Goal: Transaction & Acquisition: Purchase product/service

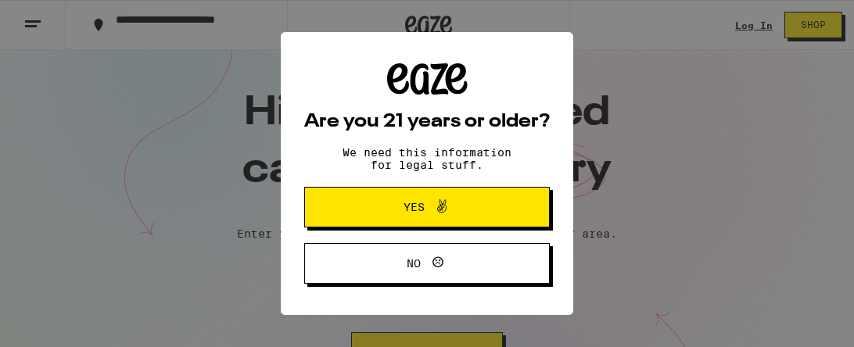
click at [474, 217] on span "Yes" at bounding box center [426, 207] width 119 height 20
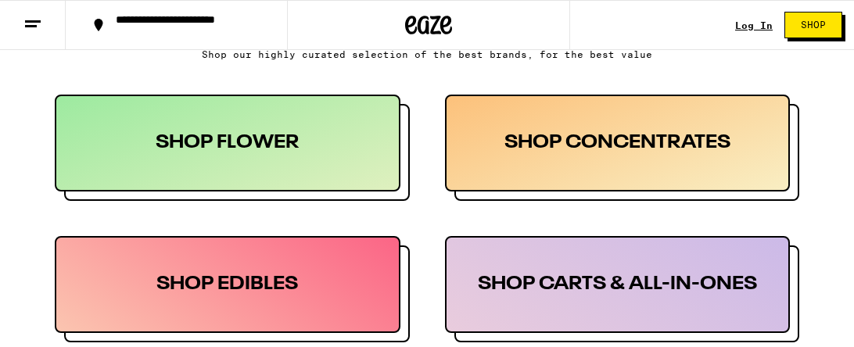
scroll to position [812, 0]
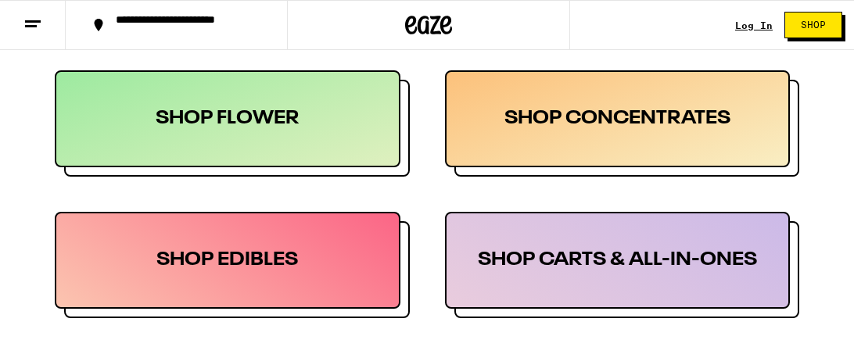
click at [356, 125] on div "SHOP FLOWER" at bounding box center [228, 118] width 346 height 97
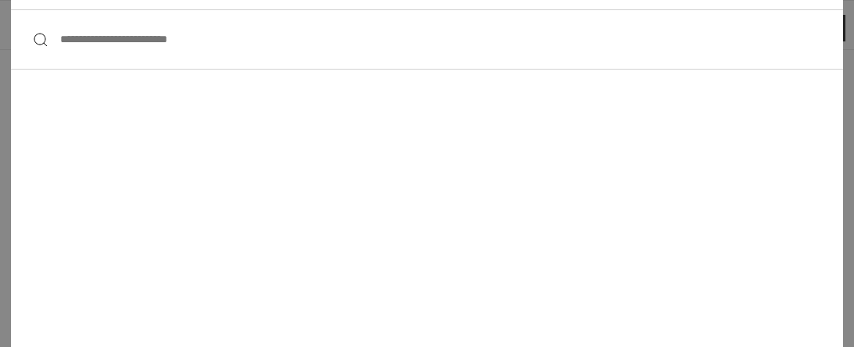
click at [248, 36] on input "**********" at bounding box center [427, 39] width 832 height 60
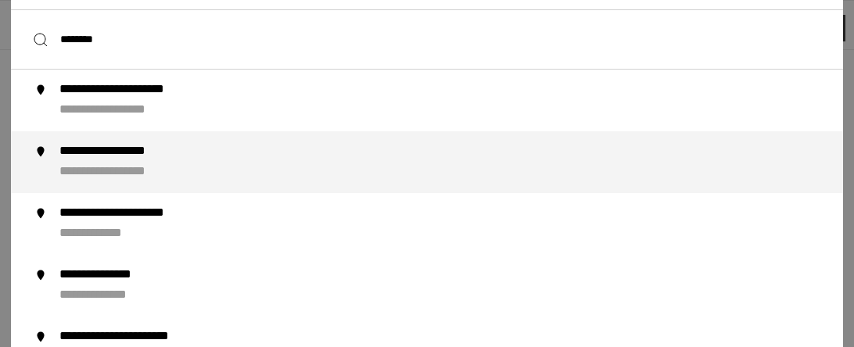
click at [245, 162] on div "**********" at bounding box center [457, 162] width 797 height 37
type input "**********"
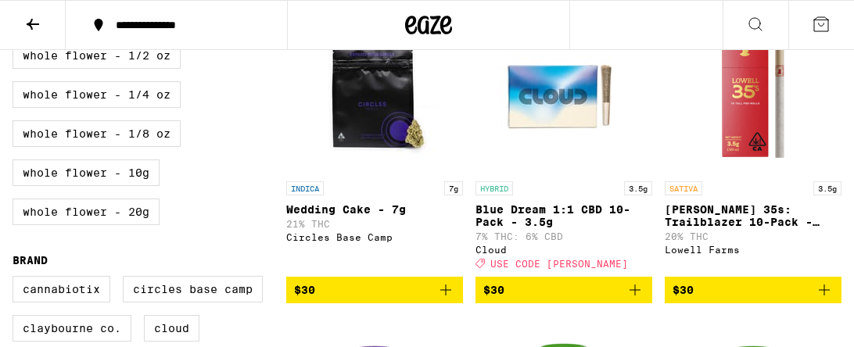
scroll to position [781, 0]
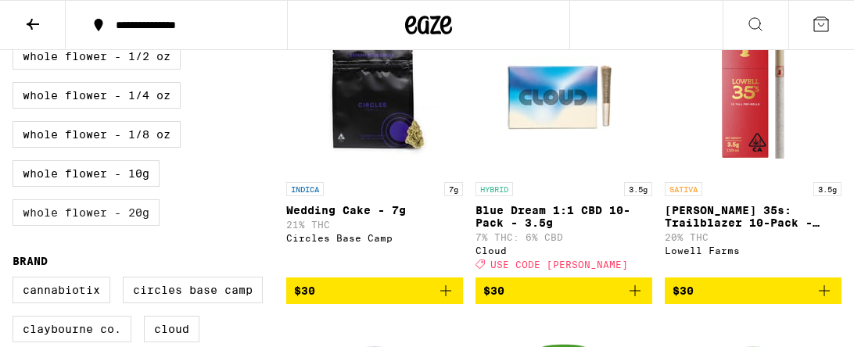
click at [139, 226] on label "Whole Flower - 20g" at bounding box center [86, 212] width 147 height 27
checkbox input "true"
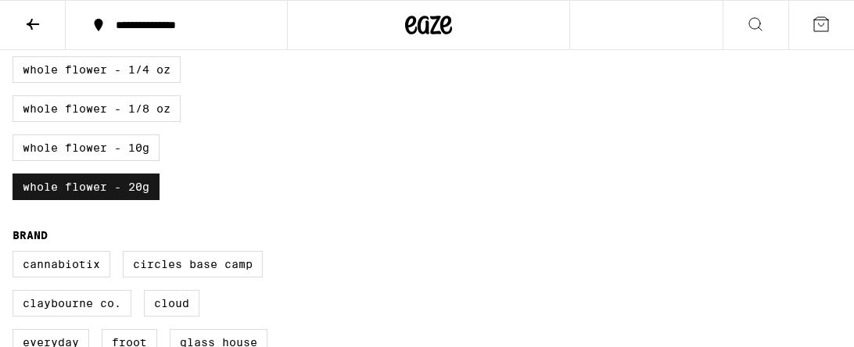
scroll to position [805, 0]
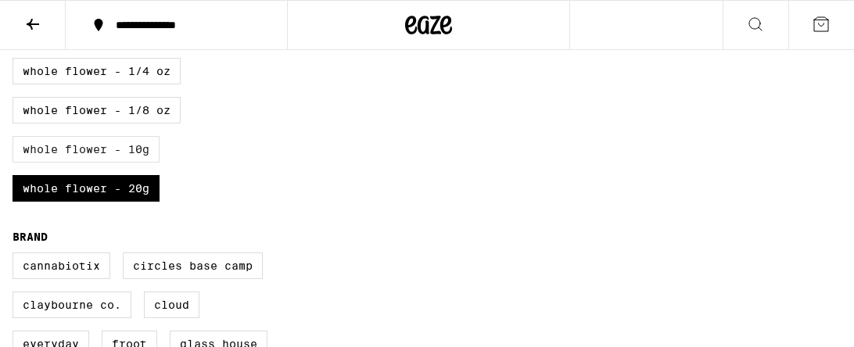
click at [113, 163] on label "Whole Flower - 10g" at bounding box center [86, 149] width 147 height 27
checkbox input "true"
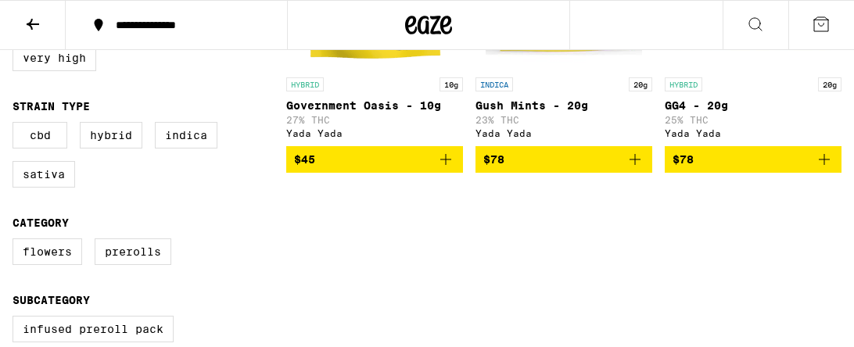
scroll to position [281, 0]
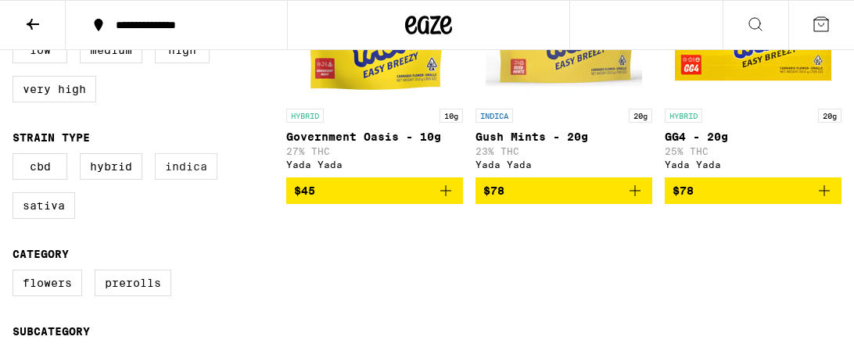
click at [181, 171] on label "Indica" at bounding box center [186, 166] width 63 height 27
click at [16, 156] on input "Indica" at bounding box center [16, 156] width 1 height 1
checkbox input "true"
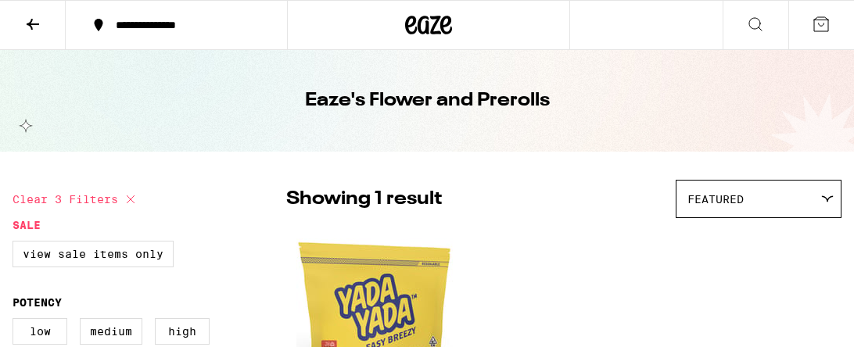
click at [34, 25] on icon at bounding box center [32, 24] width 19 height 19
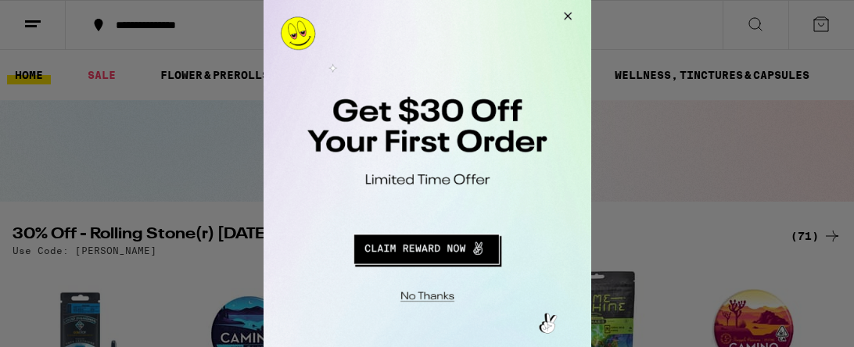
click at [567, 16] on button "Close Modal" at bounding box center [564, 19] width 42 height 38
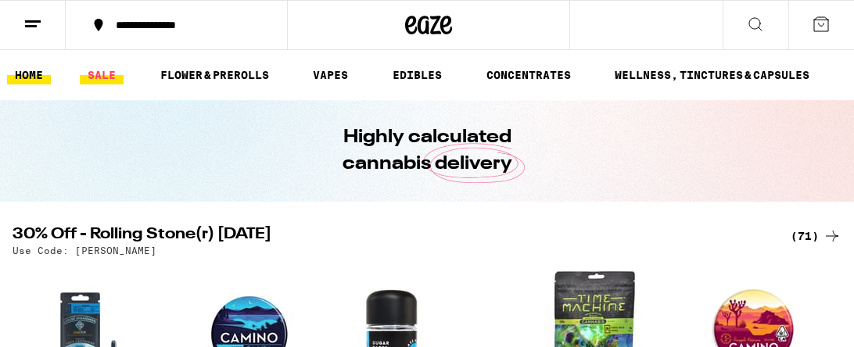
click at [105, 77] on link "SALE" at bounding box center [102, 75] width 44 height 19
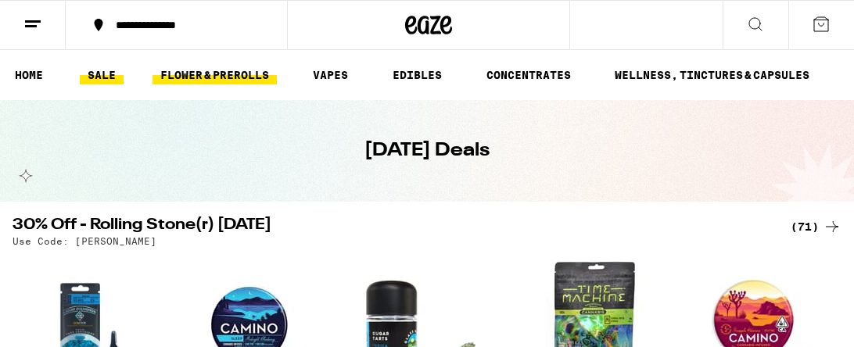
click at [206, 69] on link "FLOWER & PREROLLS" at bounding box center [214, 75] width 124 height 19
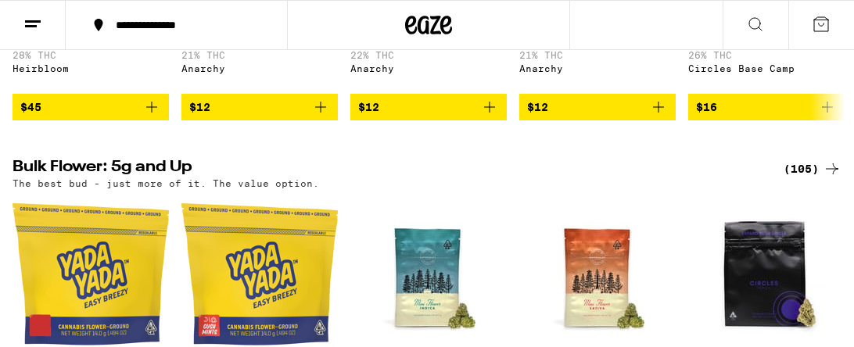
scroll to position [437, 0]
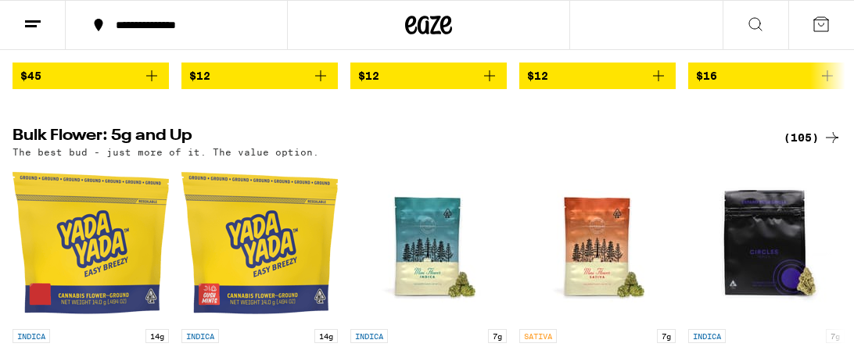
click at [831, 145] on icon at bounding box center [831, 137] width 19 height 19
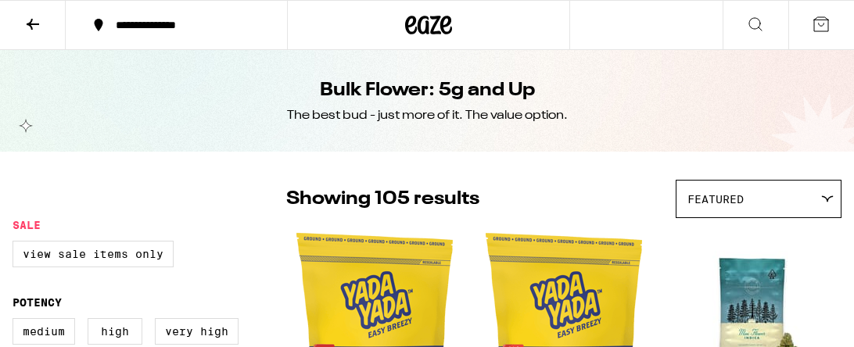
click at [822, 23] on icon at bounding box center [820, 24] width 19 height 19
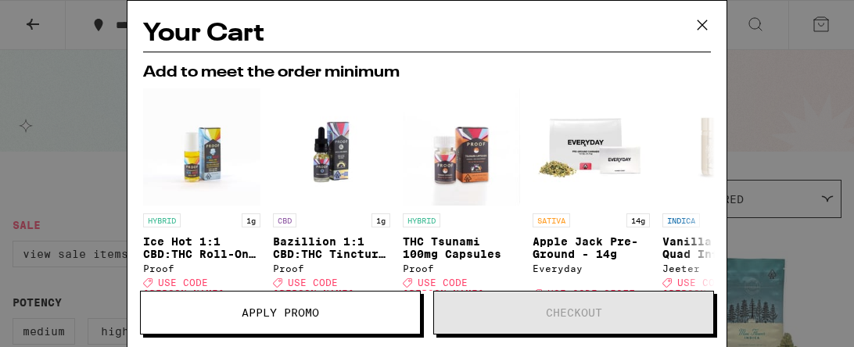
click at [700, 25] on icon at bounding box center [701, 24] width 23 height 23
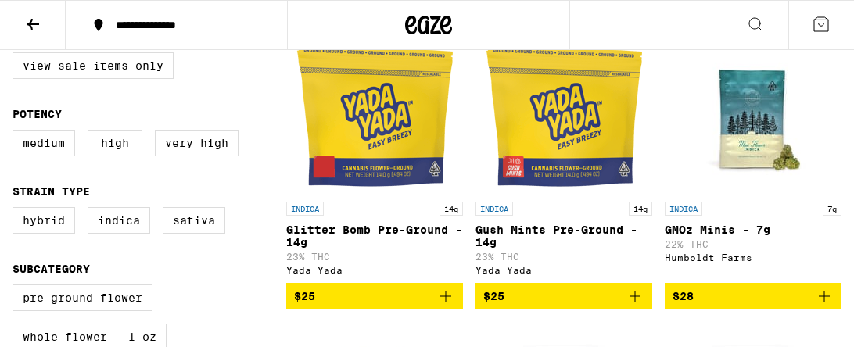
scroll to position [187, 0]
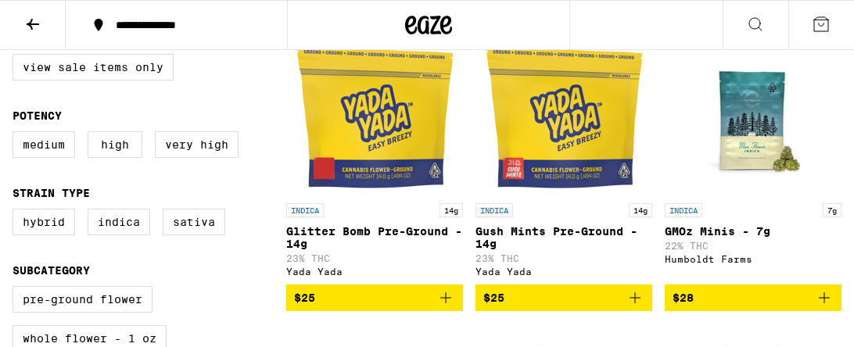
click at [557, 117] on img "Open page for Gush Mints Pre-Ground - 14g from Yada Yada" at bounding box center [563, 117] width 156 height 156
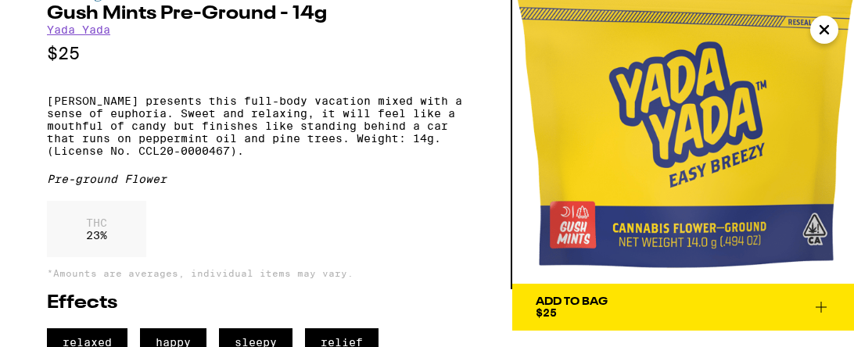
scroll to position [56, 0]
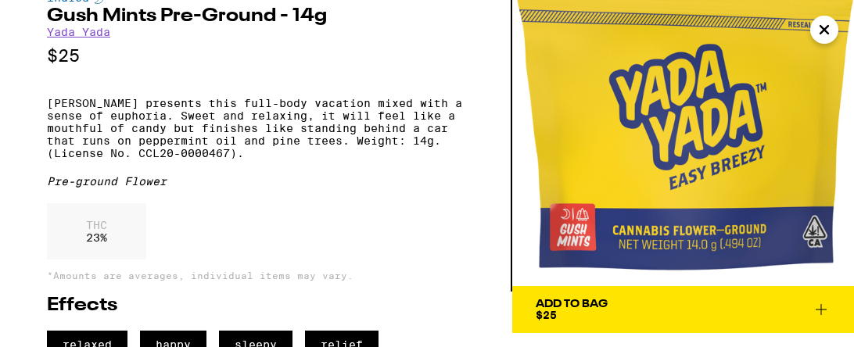
click at [821, 309] on icon at bounding box center [820, 309] width 11 height 11
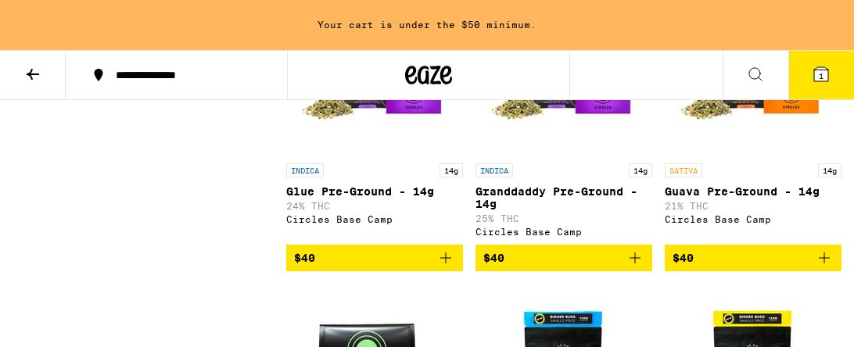
scroll to position [1643, 0]
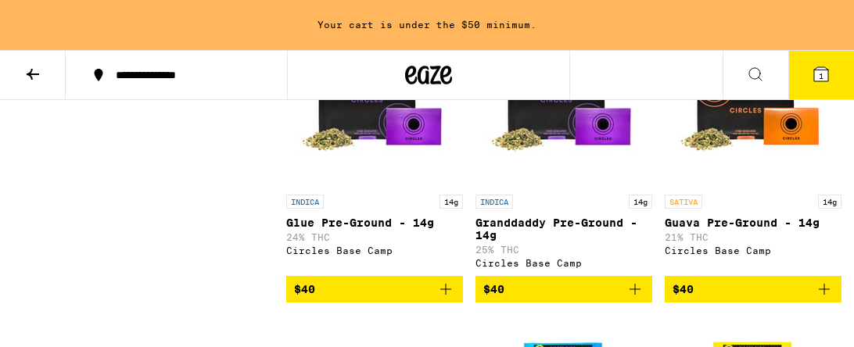
click at [559, 145] on img "Open page for Granddaddy Pre-Ground - 14g from Circles Base Camp" at bounding box center [563, 108] width 156 height 156
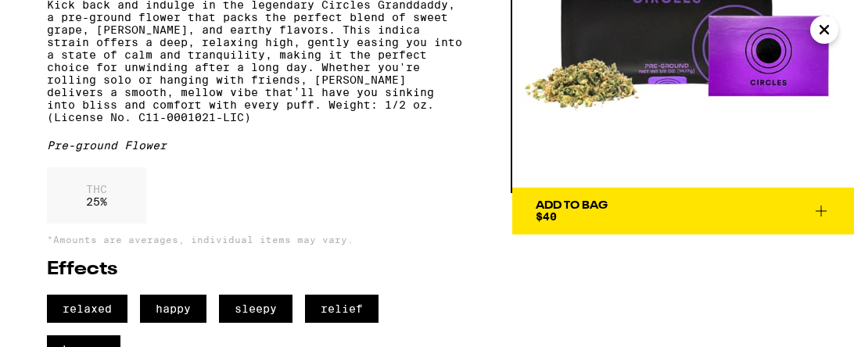
scroll to position [156, 0]
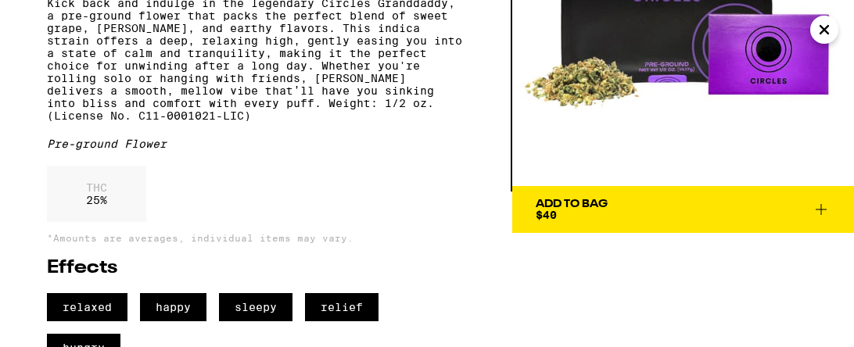
click at [819, 210] on icon at bounding box center [820, 209] width 19 height 19
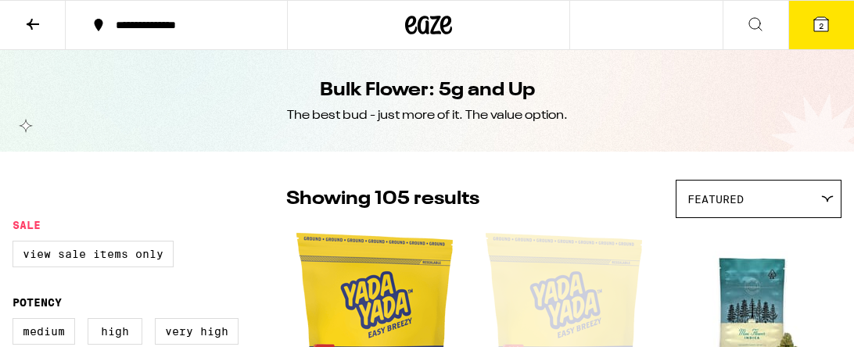
click at [821, 29] on span "2" at bounding box center [821, 25] width 5 height 9
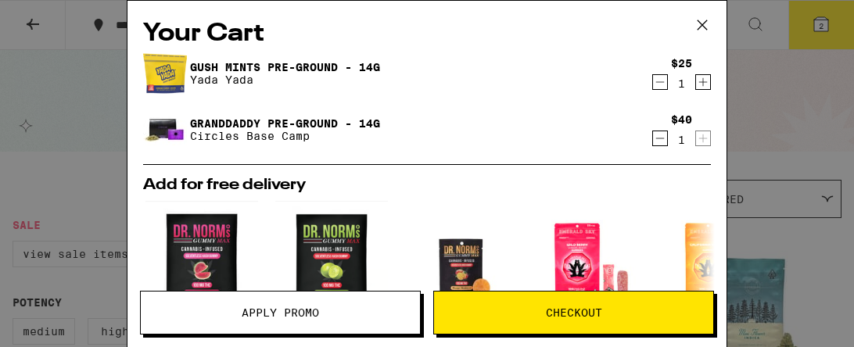
click at [608, 310] on span "Checkout" at bounding box center [573, 312] width 279 height 11
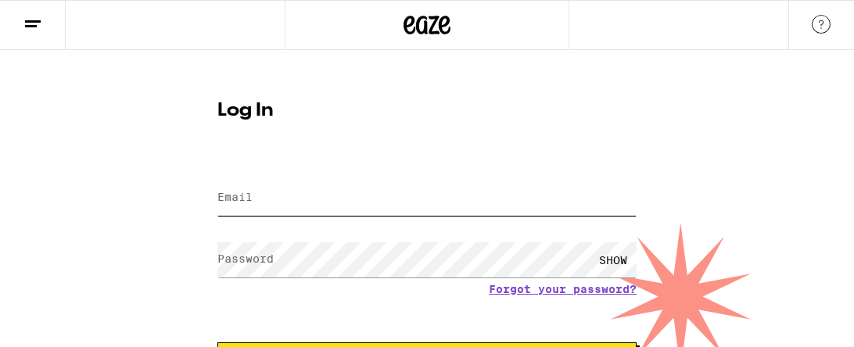
click at [469, 196] on input "Email" at bounding box center [426, 198] width 419 height 35
type input "[EMAIL_ADDRESS][DOMAIN_NAME]"
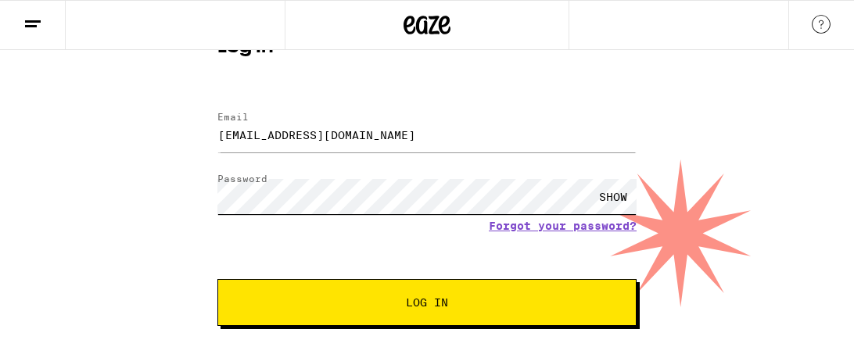
scroll to position [67, 0]
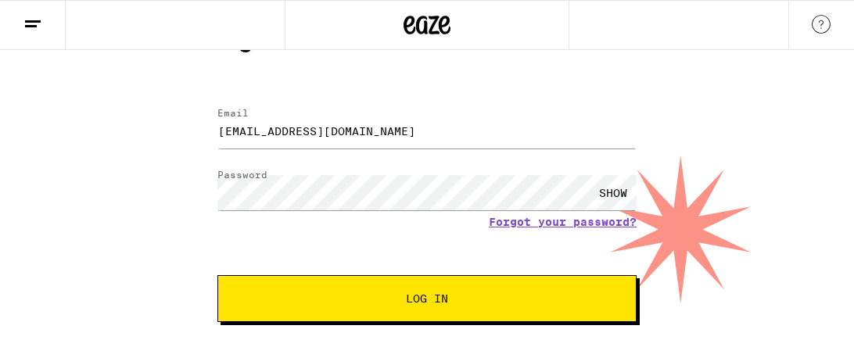
click at [504, 300] on span "Log In" at bounding box center [427, 298] width 292 height 11
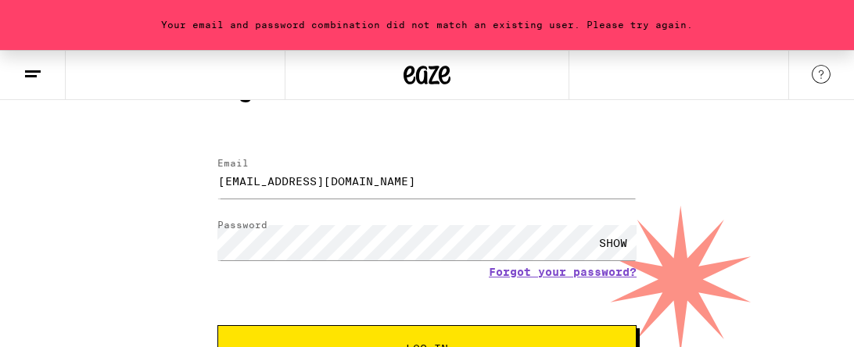
scroll to position [117, 0]
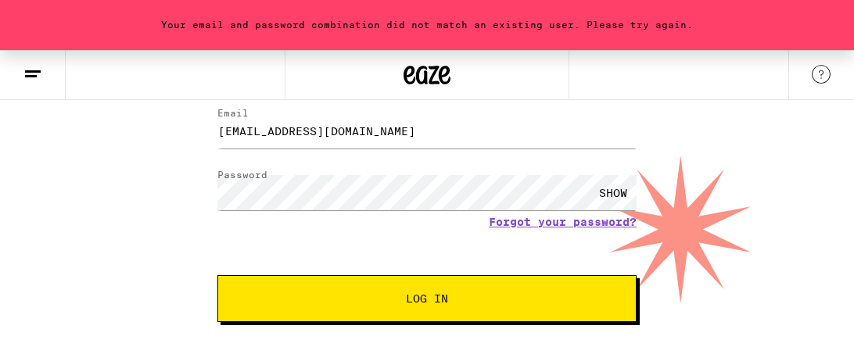
click at [504, 300] on span "Log In" at bounding box center [427, 298] width 292 height 11
click at [569, 222] on link "Forgot your password?" at bounding box center [563, 222] width 148 height 13
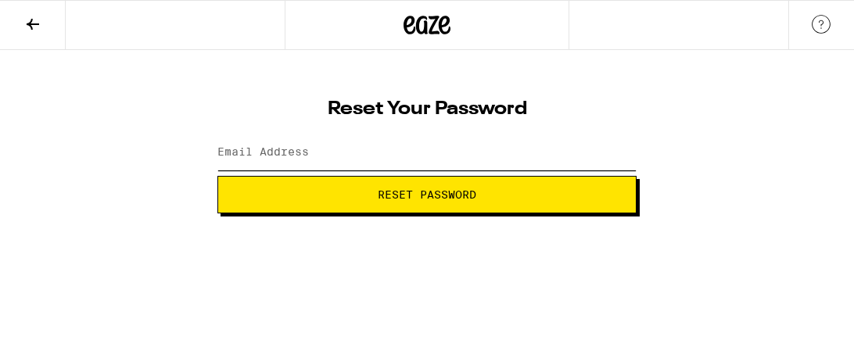
click at [369, 151] on input "Email Address" at bounding box center [426, 152] width 419 height 35
type input "[EMAIL_ADDRESS][DOMAIN_NAME]"
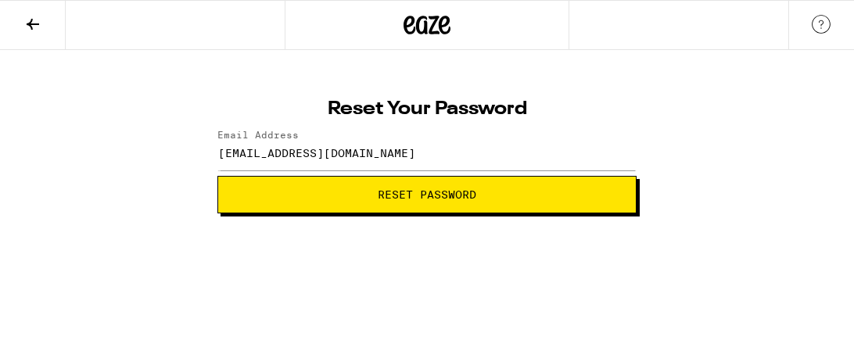
click at [399, 183] on button "Reset Password" at bounding box center [426, 195] width 419 height 38
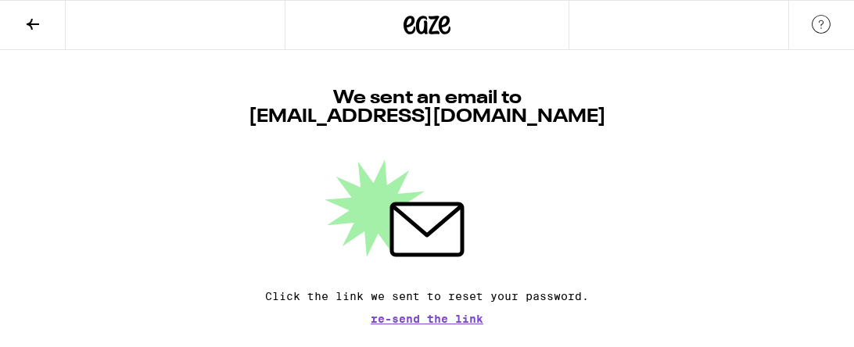
click at [460, 323] on span "Re-send the link" at bounding box center [427, 318] width 113 height 11
click at [691, 199] on div "We sent an email to [EMAIL_ADDRESS][DOMAIN_NAME] Click the link we sent to rese…" at bounding box center [427, 187] width 854 height 274
click at [448, 317] on span "Re-send the link" at bounding box center [427, 318] width 113 height 11
click at [39, 29] on icon at bounding box center [32, 24] width 19 height 19
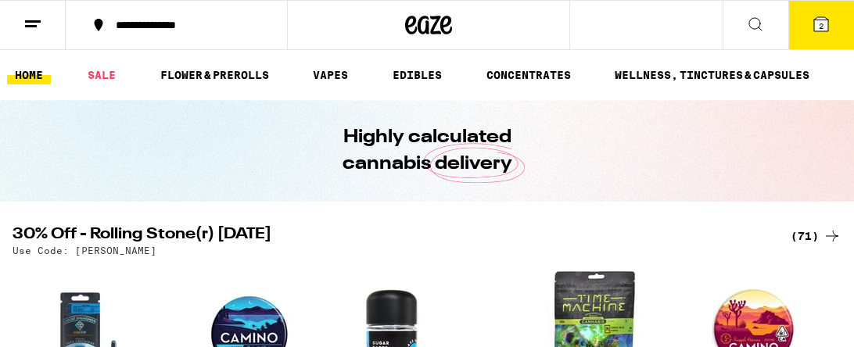
click at [820, 25] on span "2" at bounding box center [821, 25] width 5 height 9
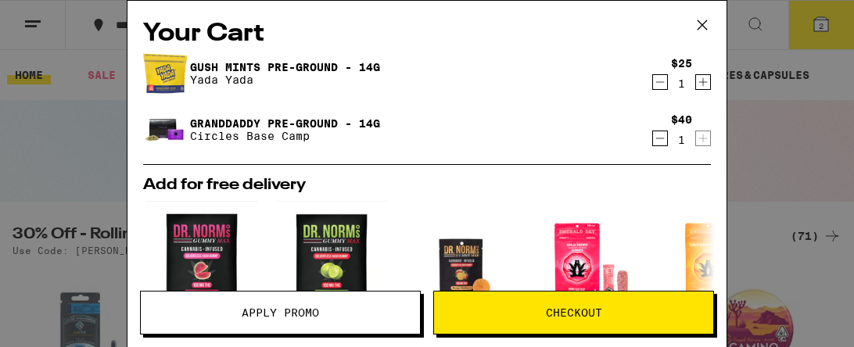
click at [602, 330] on button "Checkout" at bounding box center [573, 313] width 281 height 44
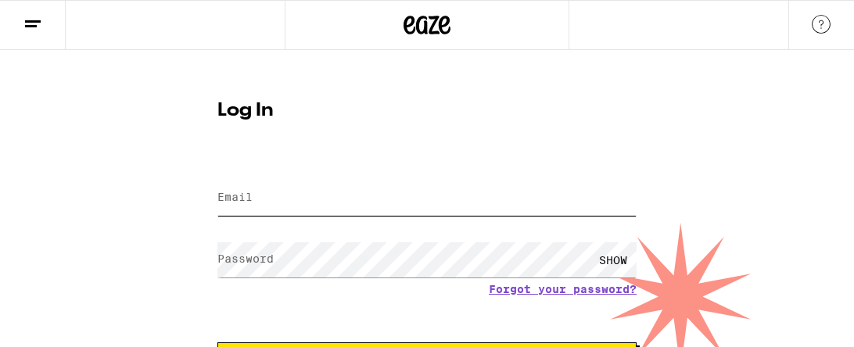
click at [285, 199] on input "Email" at bounding box center [426, 198] width 419 height 35
type input "[EMAIL_ADDRESS][DOMAIN_NAME]"
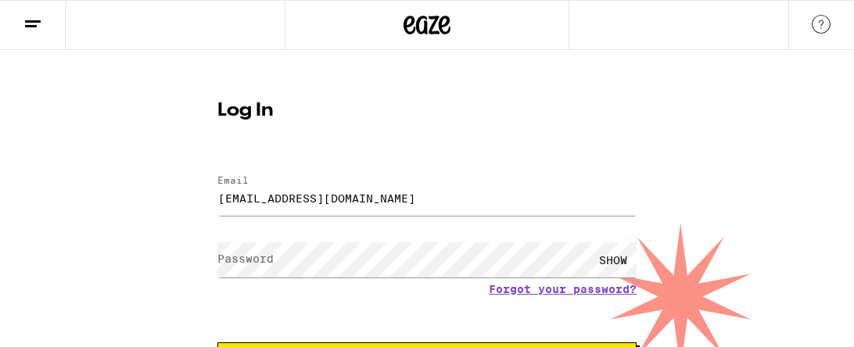
click at [266, 257] on label "Password" at bounding box center [245, 259] width 56 height 13
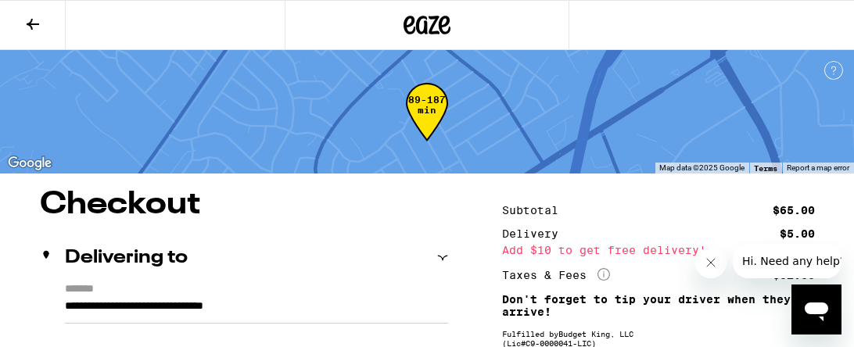
click at [26, 23] on icon at bounding box center [32, 24] width 19 height 19
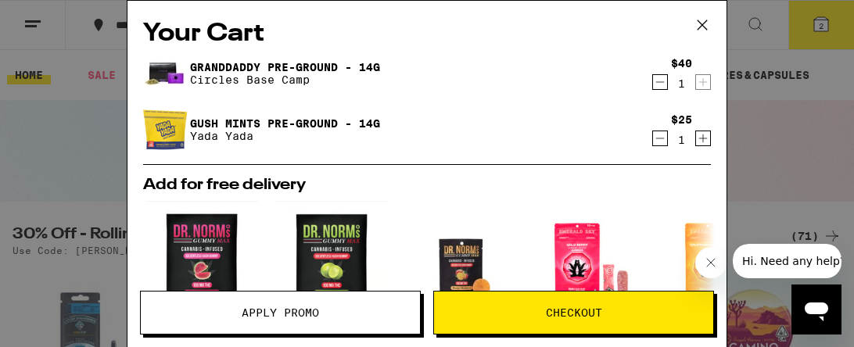
click at [195, 228] on img "Open page for Watermelon Solventless Hash Gummy from Dr. Norm's" at bounding box center [201, 259] width 113 height 117
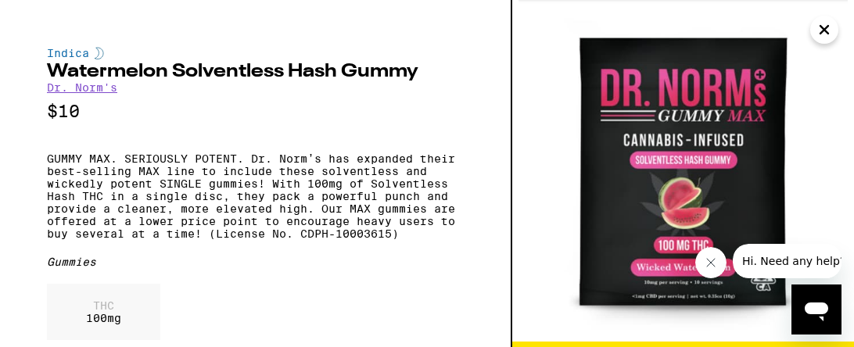
click at [824, 33] on icon "Close" at bounding box center [824, 29] width 19 height 23
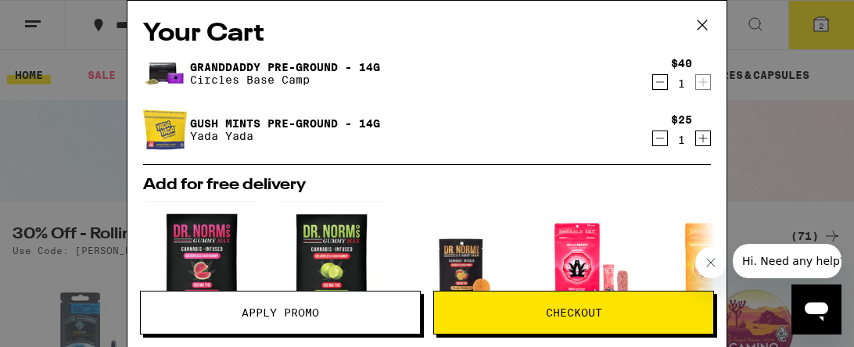
scroll to position [114, 0]
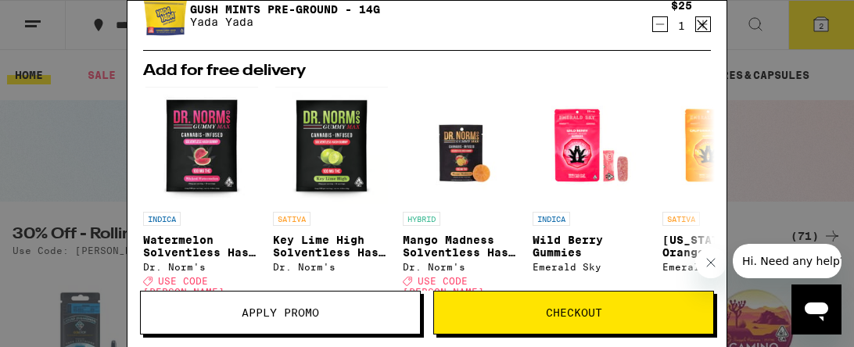
click at [707, 263] on icon "Close message from company" at bounding box center [710, 262] width 13 height 13
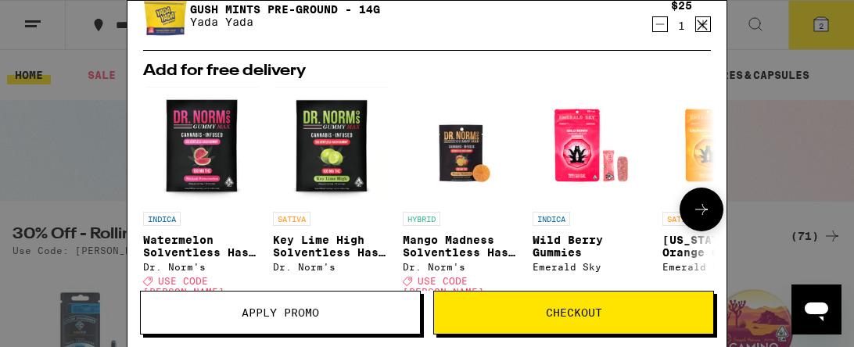
click at [704, 211] on icon at bounding box center [701, 209] width 19 height 19
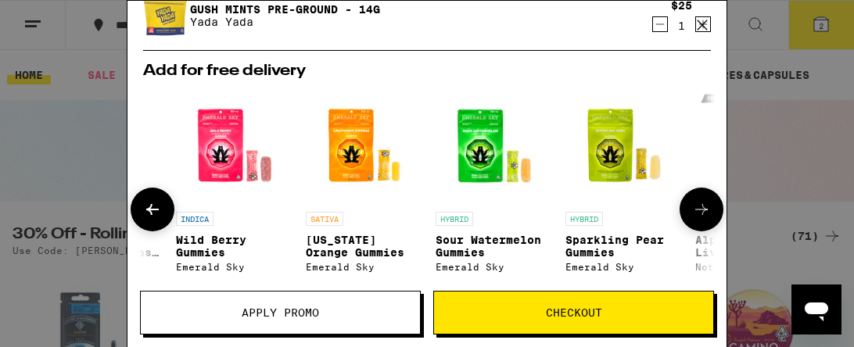
scroll to position [0, 396]
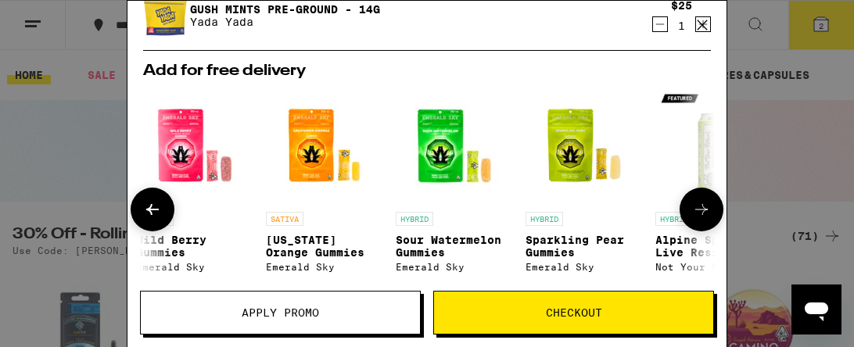
click at [704, 211] on icon at bounding box center [701, 209] width 19 height 19
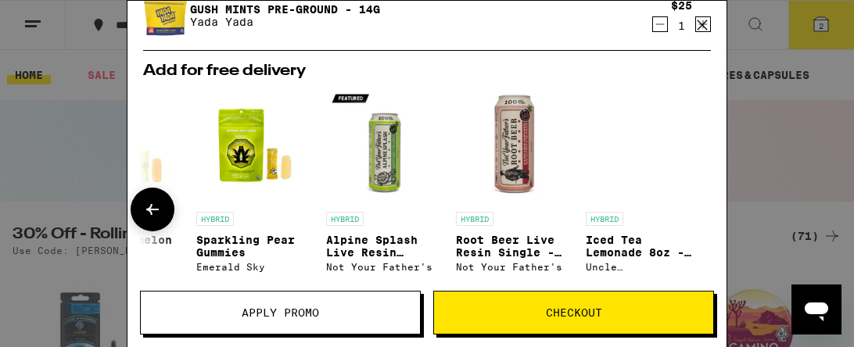
scroll to position [0, 729]
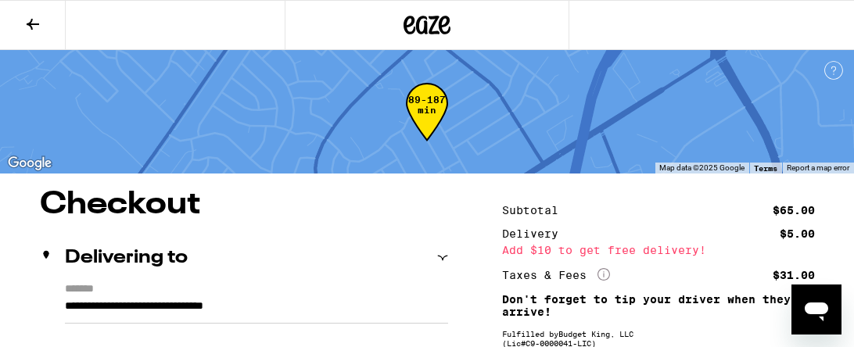
click at [434, 27] on icon at bounding box center [426, 25] width 47 height 28
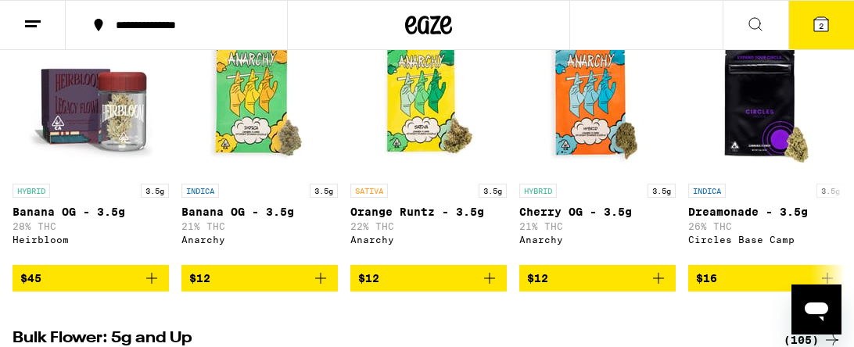
scroll to position [937, 0]
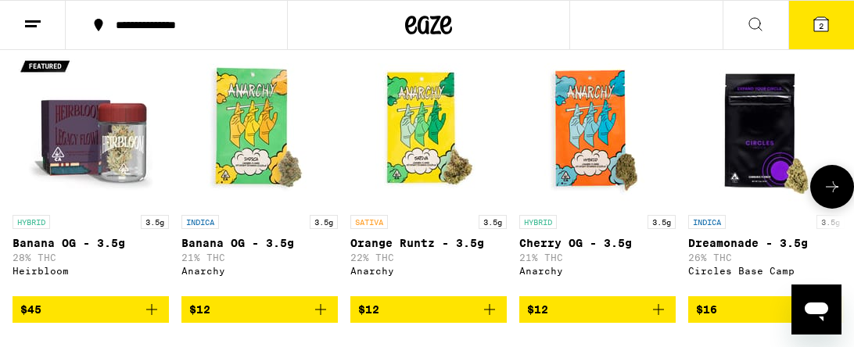
click at [588, 137] on img "Open page for Cherry OG - 3.5g from Anarchy" at bounding box center [597, 129] width 156 height 156
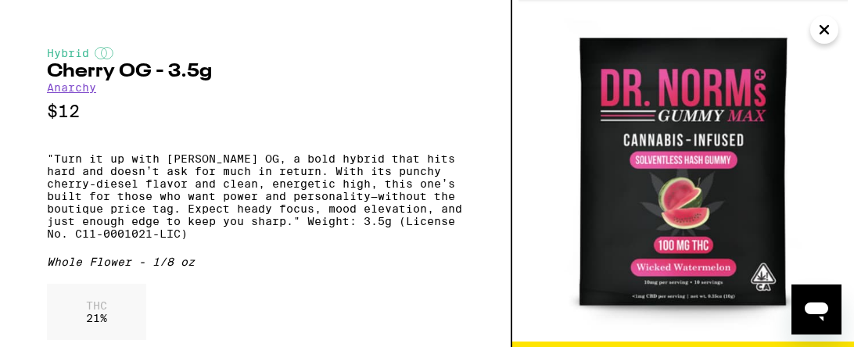
click at [824, 30] on icon "Close" at bounding box center [824, 30] width 8 height 8
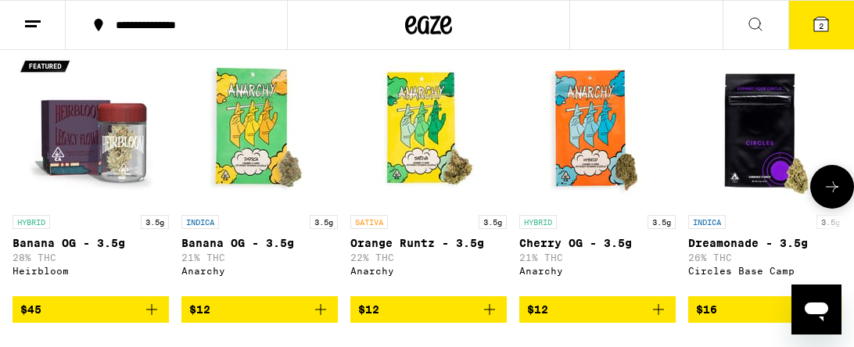
click at [582, 164] on img "Open page for Cherry OG - 3.5g from Anarchy" at bounding box center [597, 129] width 156 height 156
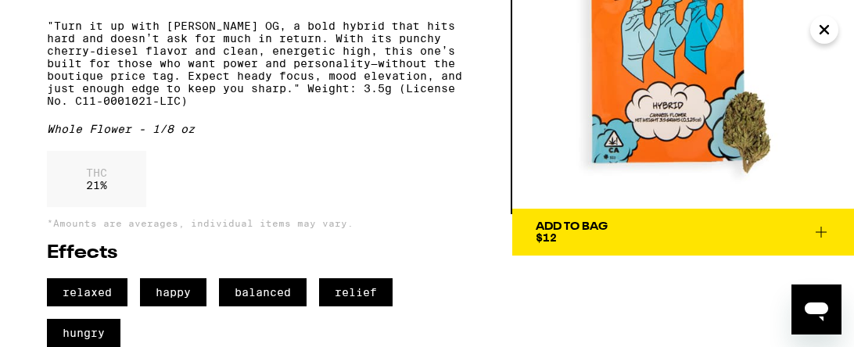
scroll to position [155, 0]
click at [823, 223] on icon at bounding box center [820, 232] width 19 height 19
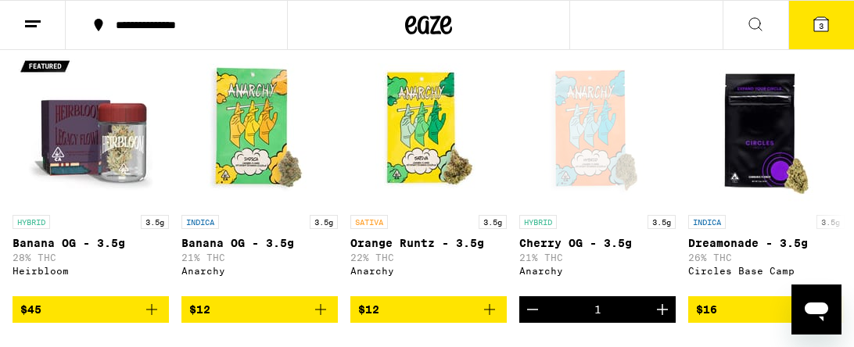
click at [821, 25] on span "3" at bounding box center [821, 25] width 5 height 9
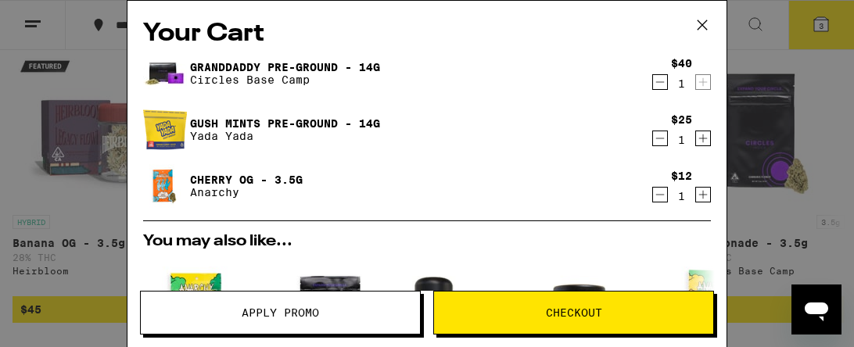
click at [643, 309] on span "Checkout" at bounding box center [573, 312] width 279 height 11
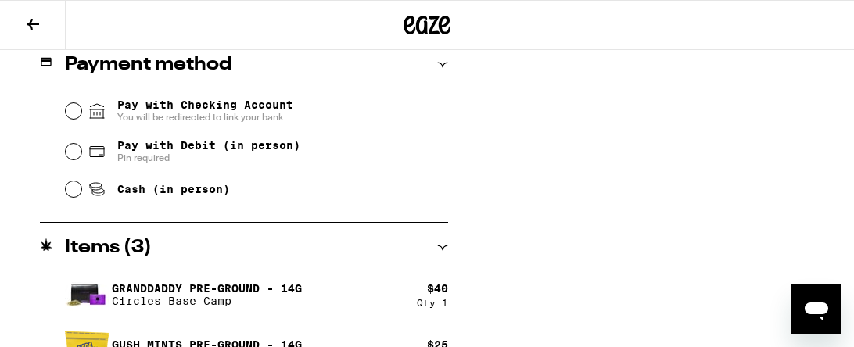
scroll to position [650, 0]
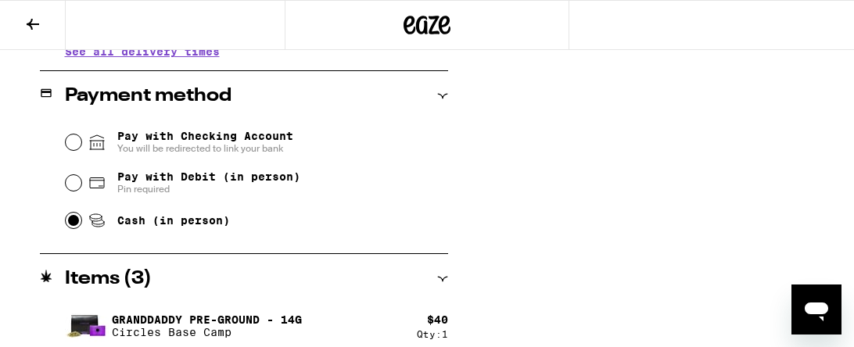
click at [72, 219] on input "Cash (in person)" at bounding box center [74, 221] width 16 height 16
click input "Pay with Checking Account You will be redirected to link your bank" at bounding box center [74, 142] width 16 height 16
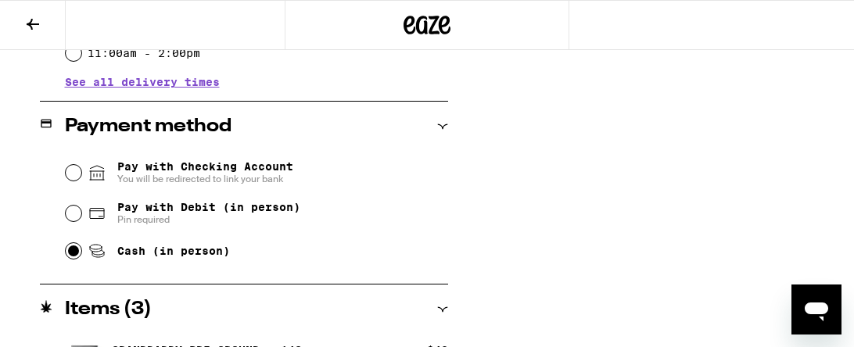
scroll to position [623, 0]
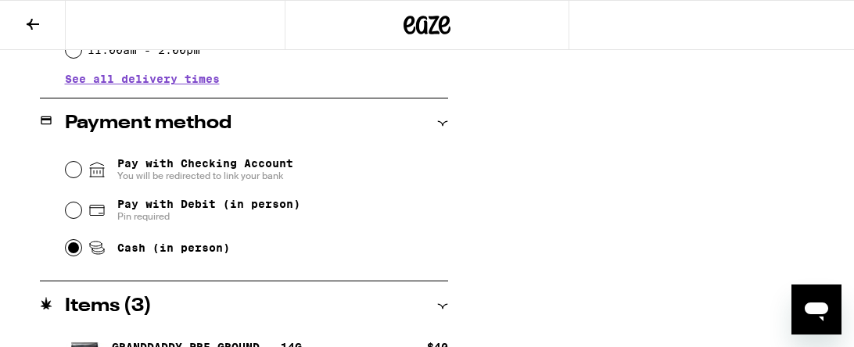
click at [74, 253] on input "Cash (in person)" at bounding box center [74, 248] width 16 height 16
radio input "true"
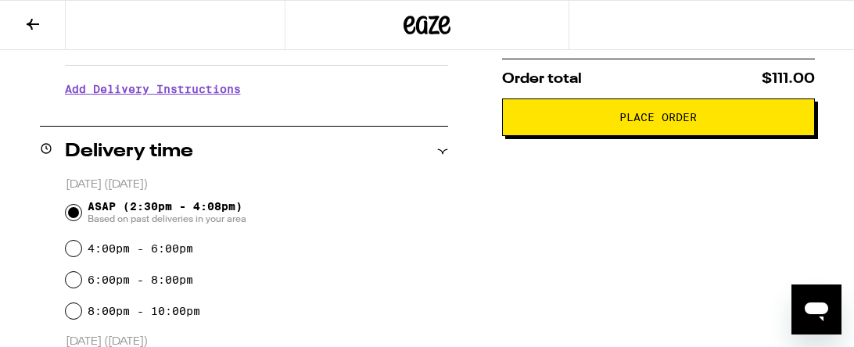
scroll to position [314, 0]
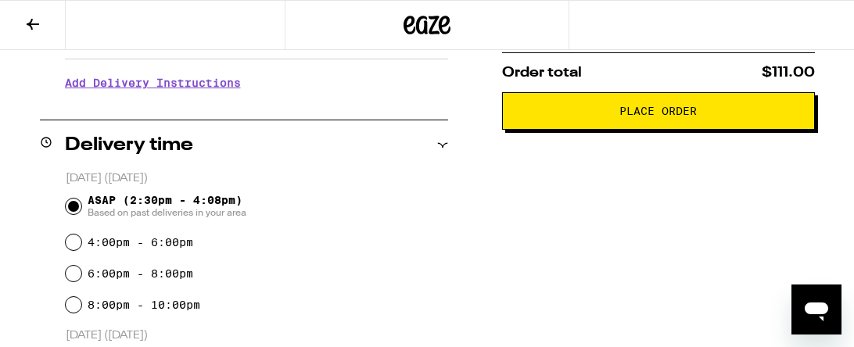
click at [735, 120] on button "Place Order" at bounding box center [658, 111] width 313 height 38
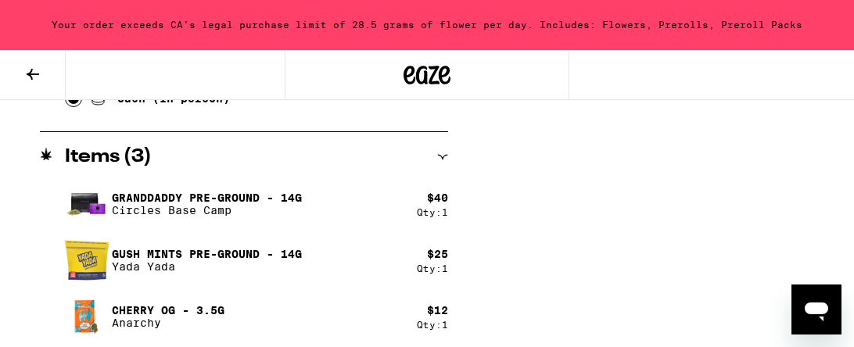
scroll to position [826, 0]
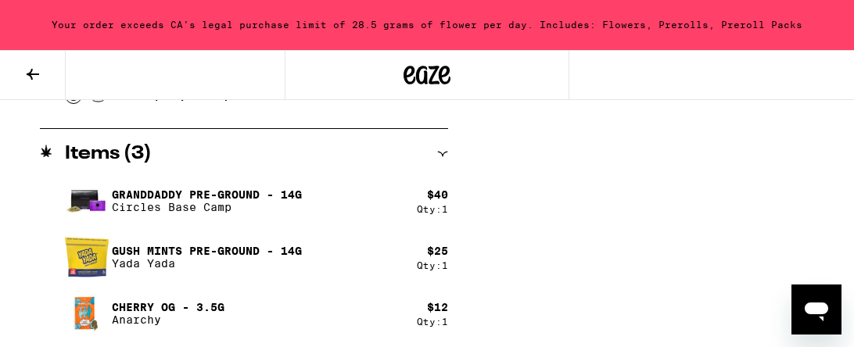
click at [99, 310] on img at bounding box center [87, 314] width 44 height 44
click at [17, 65] on button at bounding box center [33, 75] width 66 height 49
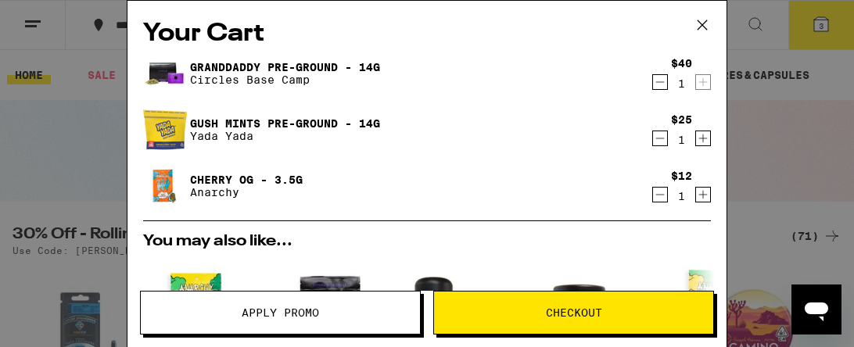
click at [658, 195] on icon "Decrement" at bounding box center [660, 195] width 9 height 0
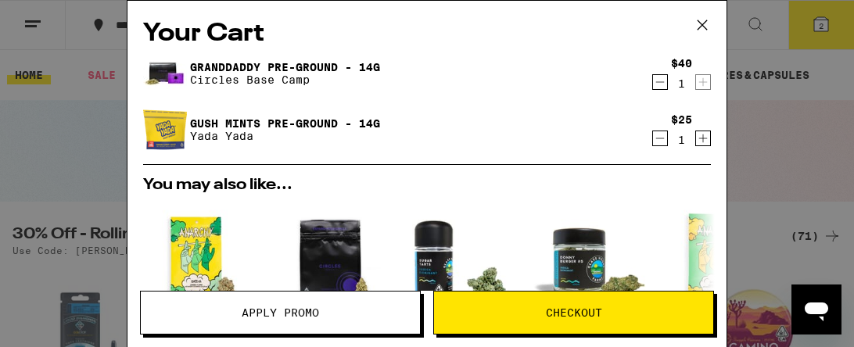
click at [665, 319] on button "Checkout" at bounding box center [573, 313] width 281 height 44
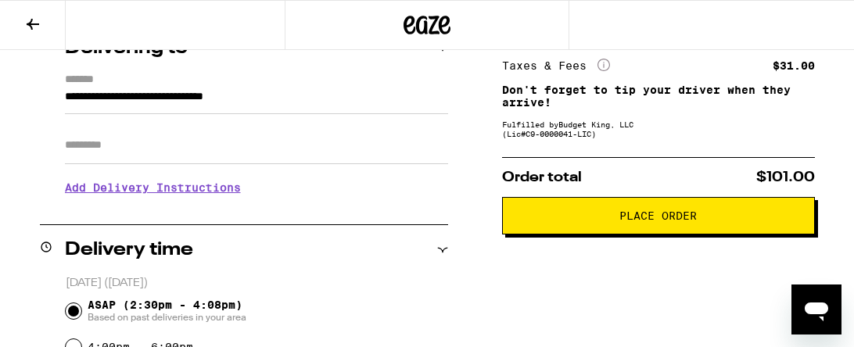
scroll to position [175, 0]
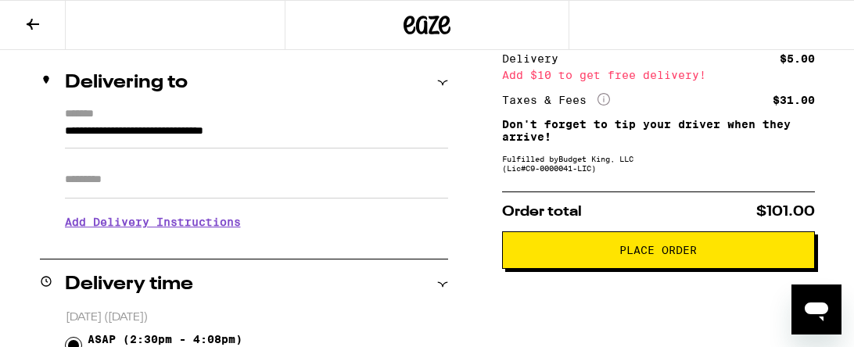
click at [661, 256] on span "Place Order" at bounding box center [657, 250] width 77 height 11
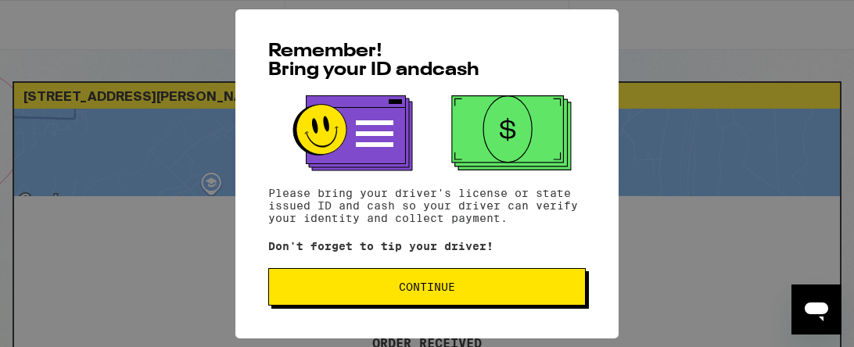
click at [476, 289] on span "Continue" at bounding box center [426, 286] width 291 height 11
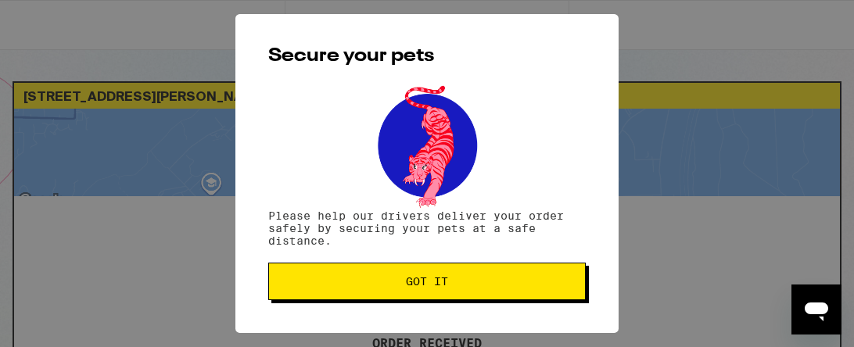
click at [476, 289] on button "Got it" at bounding box center [426, 282] width 317 height 38
